Goal: Information Seeking & Learning: Check status

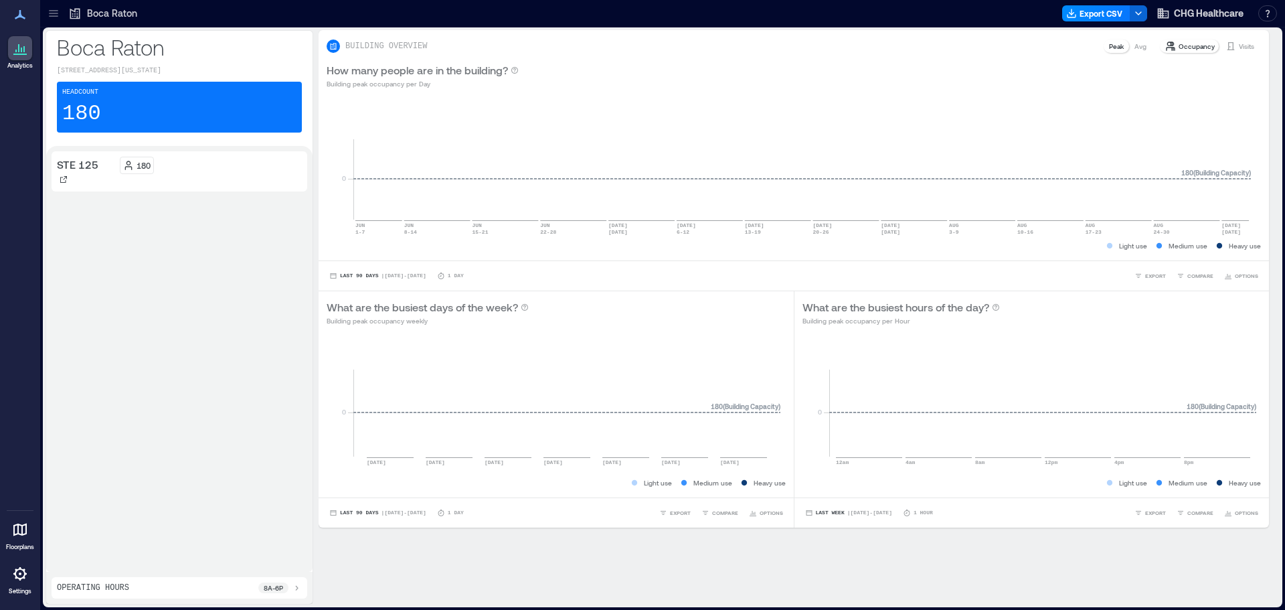
click at [85, 16] on div "Boca Raton" at bounding box center [102, 13] width 69 height 13
click at [59, 17] on icon at bounding box center [53, 13] width 13 height 13
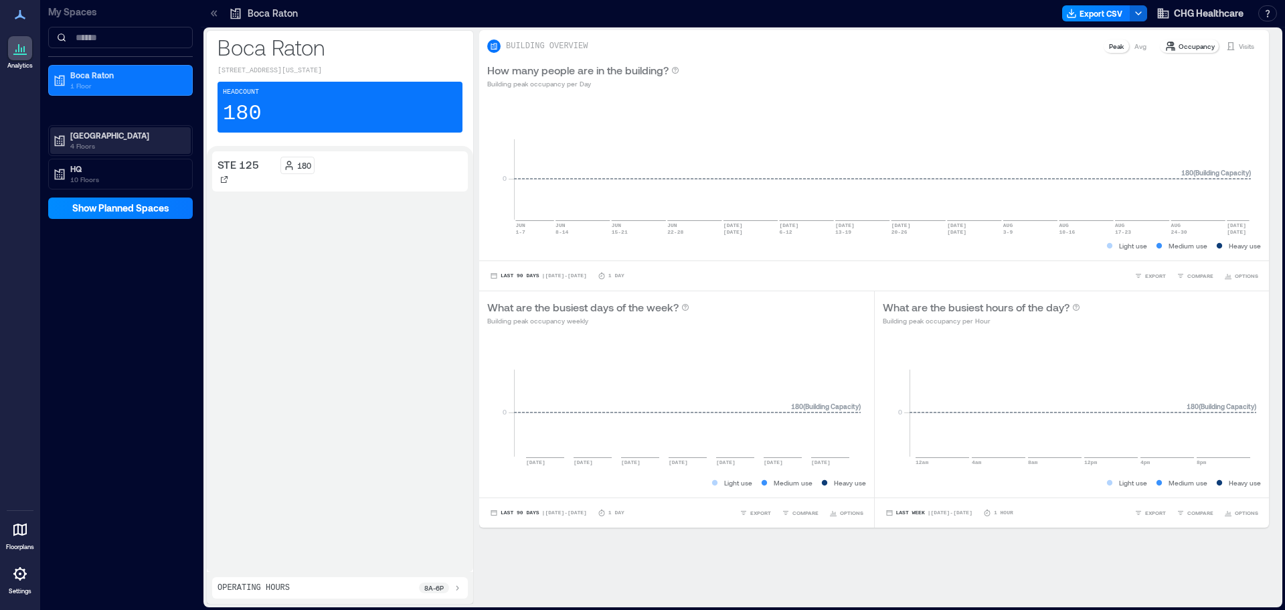
click at [104, 141] on div "[GEOGRAPHIC_DATA] 4 Floors" at bounding box center [126, 140] width 112 height 21
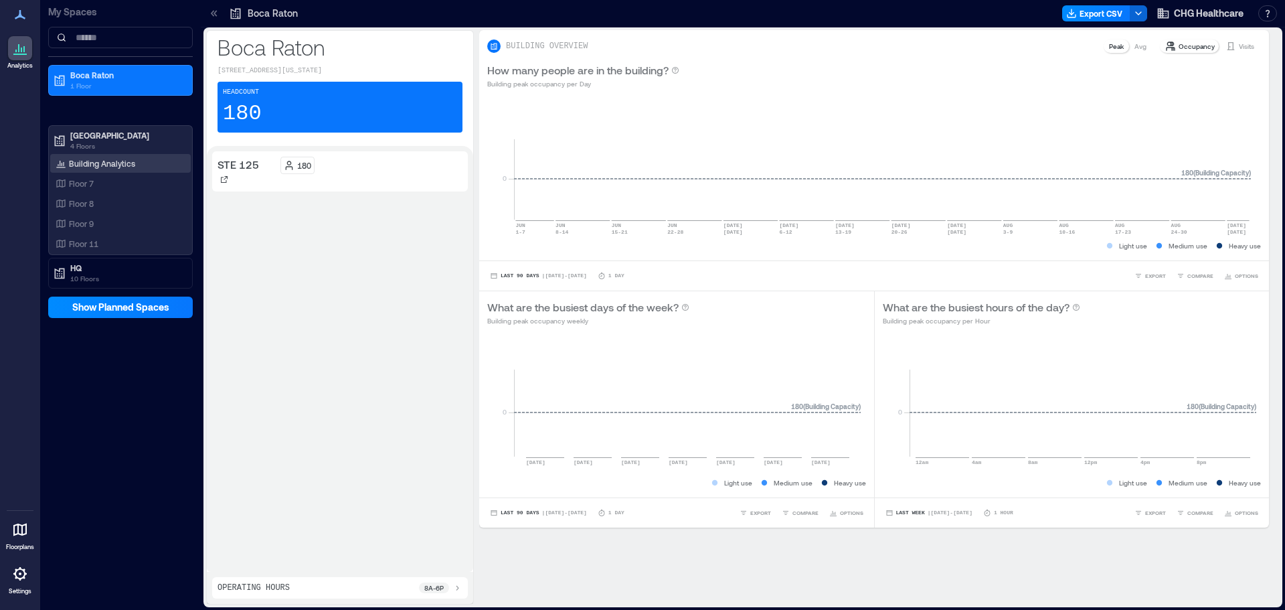
click at [127, 166] on p "Building Analytics" at bounding box center [102, 163] width 66 height 11
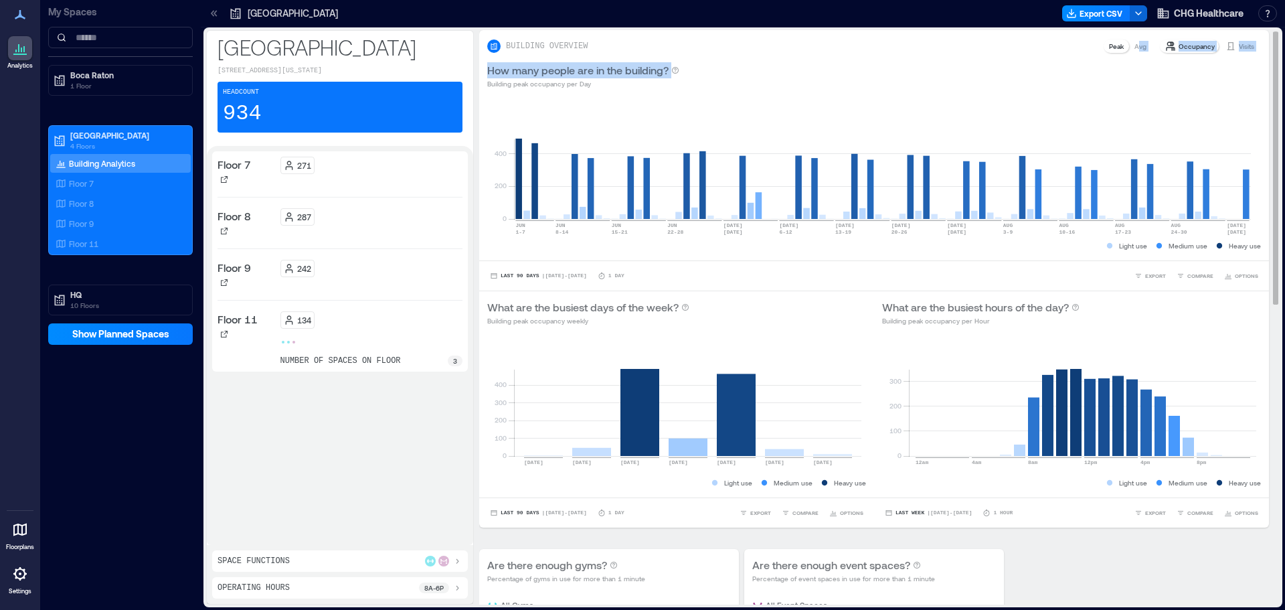
click at [1128, 54] on div "BUILDING OVERVIEW Peak Avg Occupancy Visits How many people are in the building…" at bounding box center [874, 278] width 790 height 497
click at [1135, 46] on p "Avg" at bounding box center [1141, 46] width 12 height 11
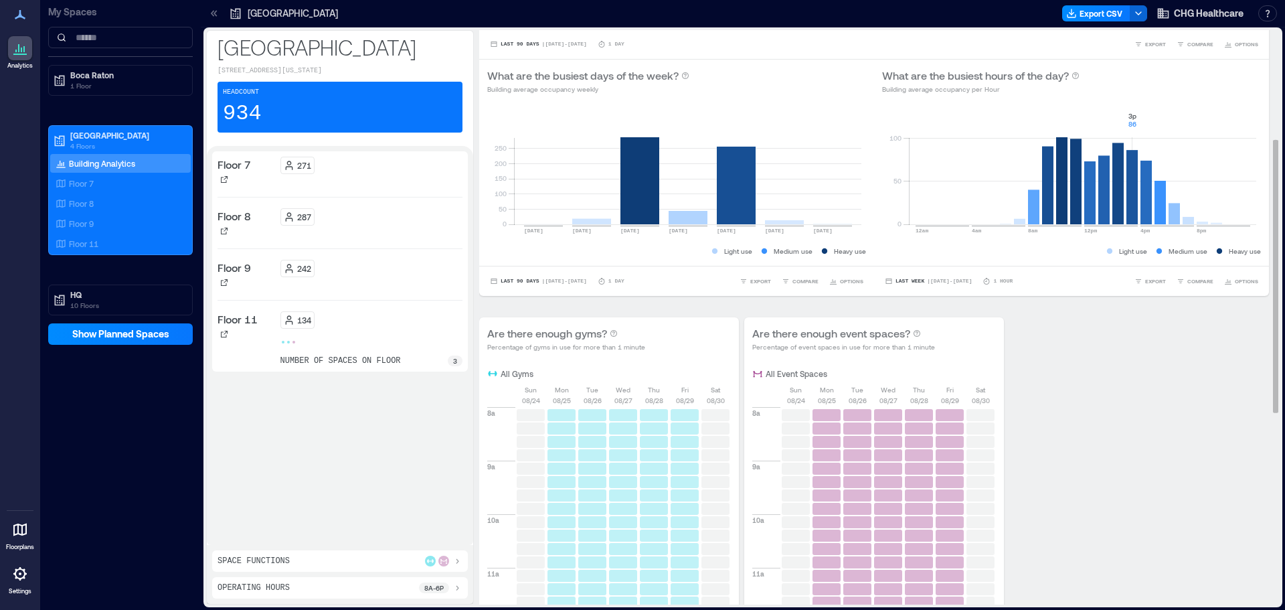
scroll to position [98, 0]
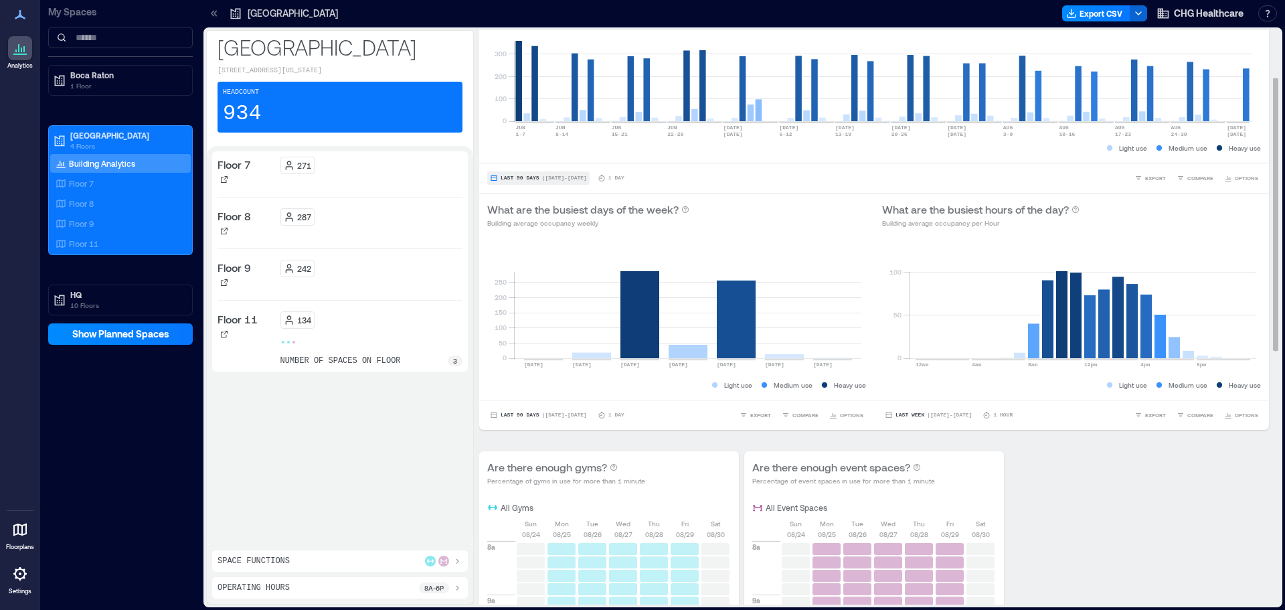
click at [552, 178] on span "| [DATE] - [DATE]" at bounding box center [564, 178] width 45 height 0
click at [518, 135] on span "Last 90 Days" at bounding box center [524, 135] width 48 height 9
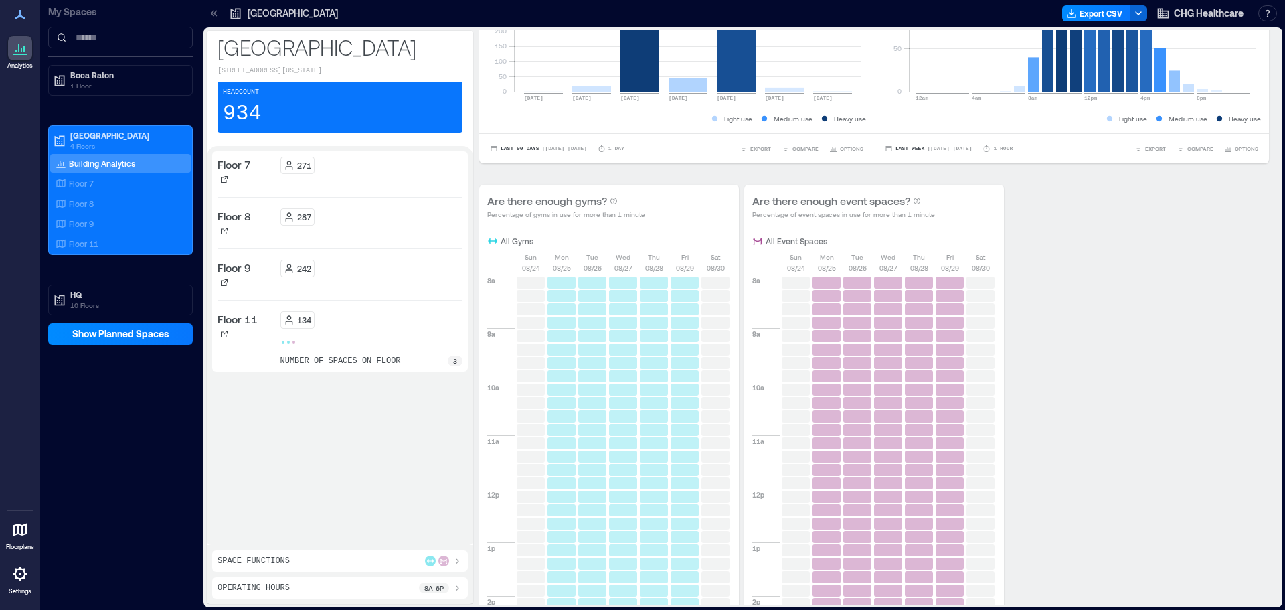
scroll to position [365, 0]
